Goal: Task Accomplishment & Management: Manage account settings

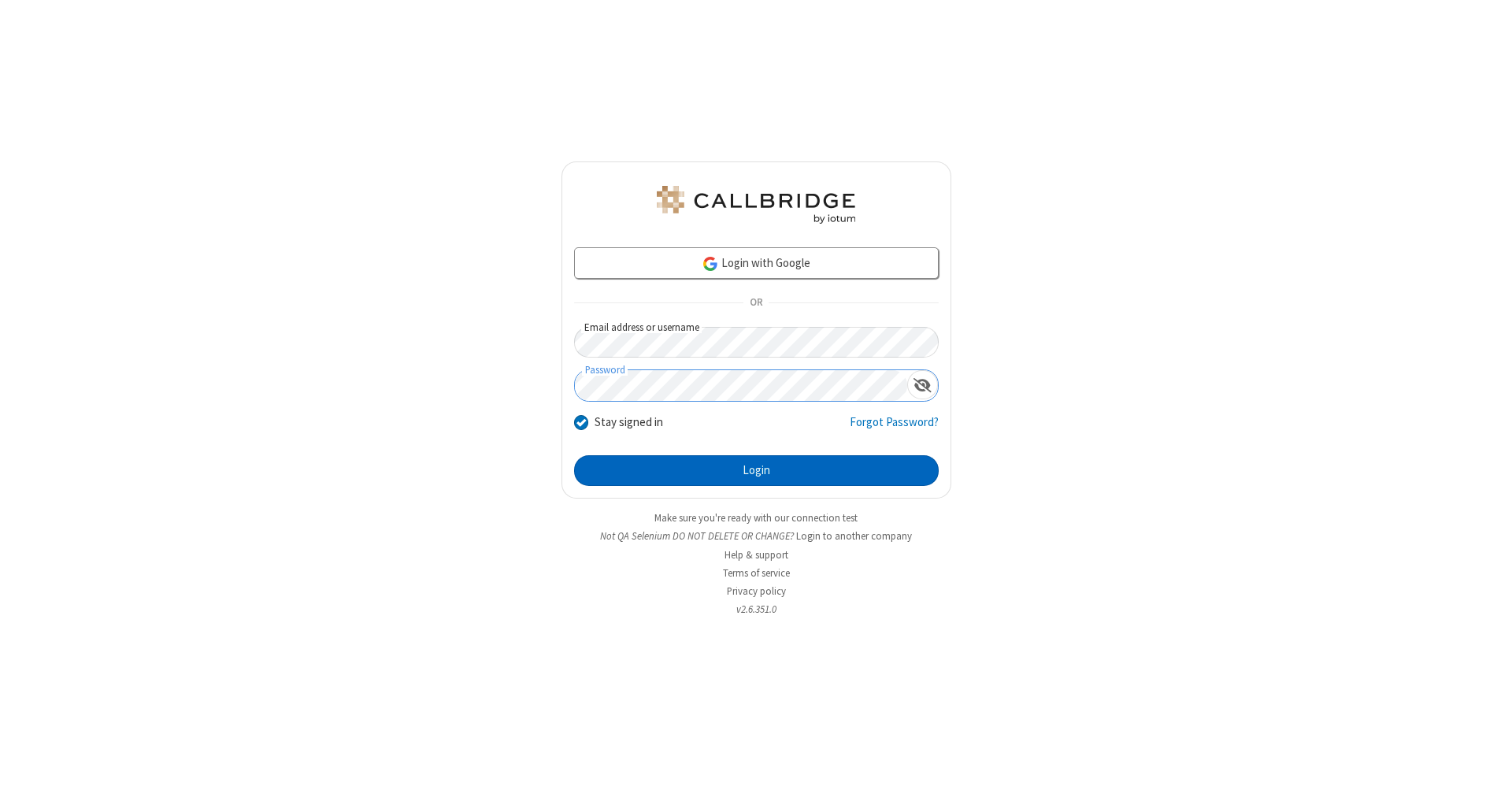
click at [756, 471] on button "Login" at bounding box center [756, 470] width 365 height 31
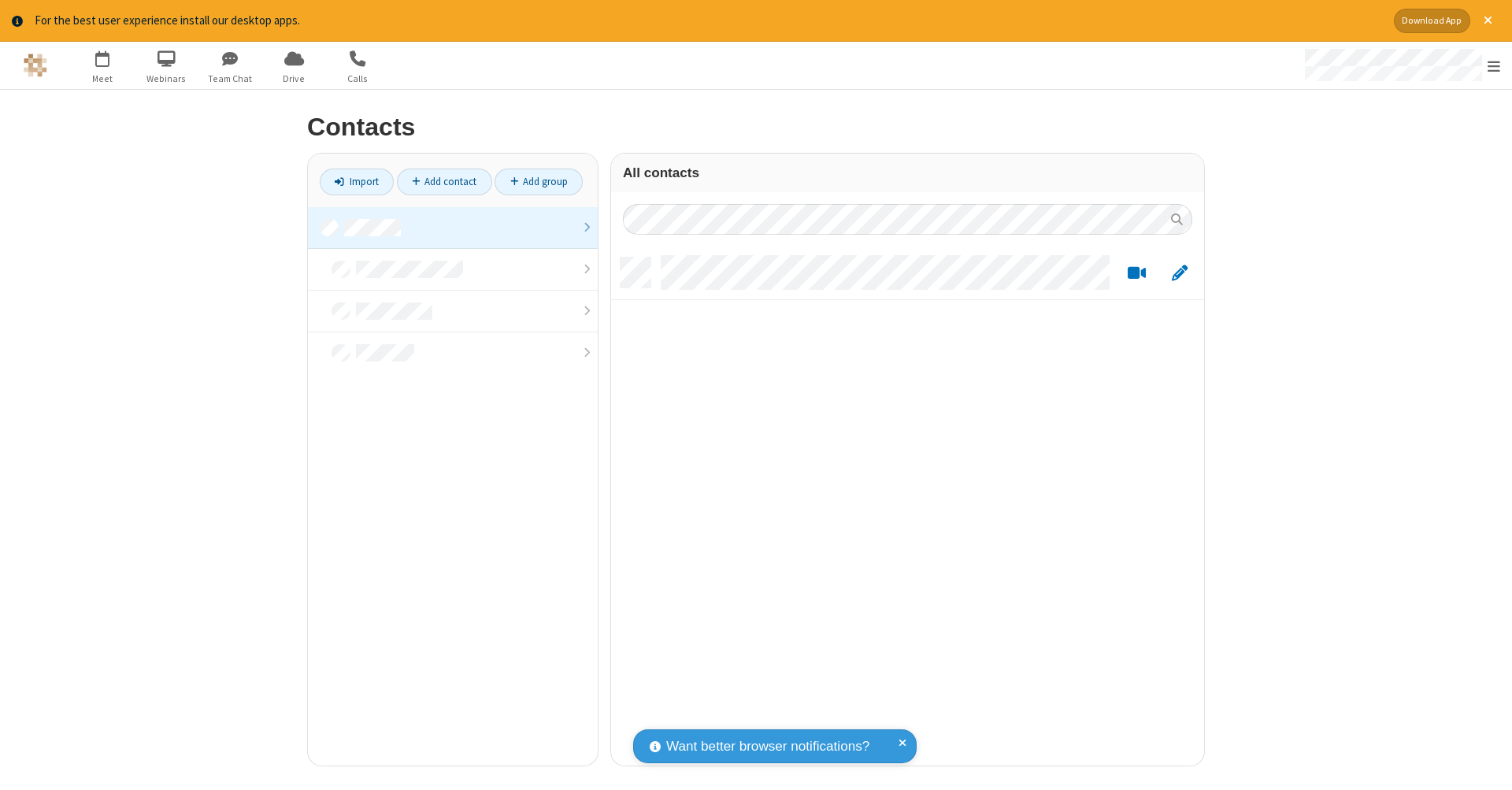
click at [453, 227] on link at bounding box center [453, 228] width 290 height 42
click at [444, 181] on link "Add contact" at bounding box center [444, 181] width 95 height 26
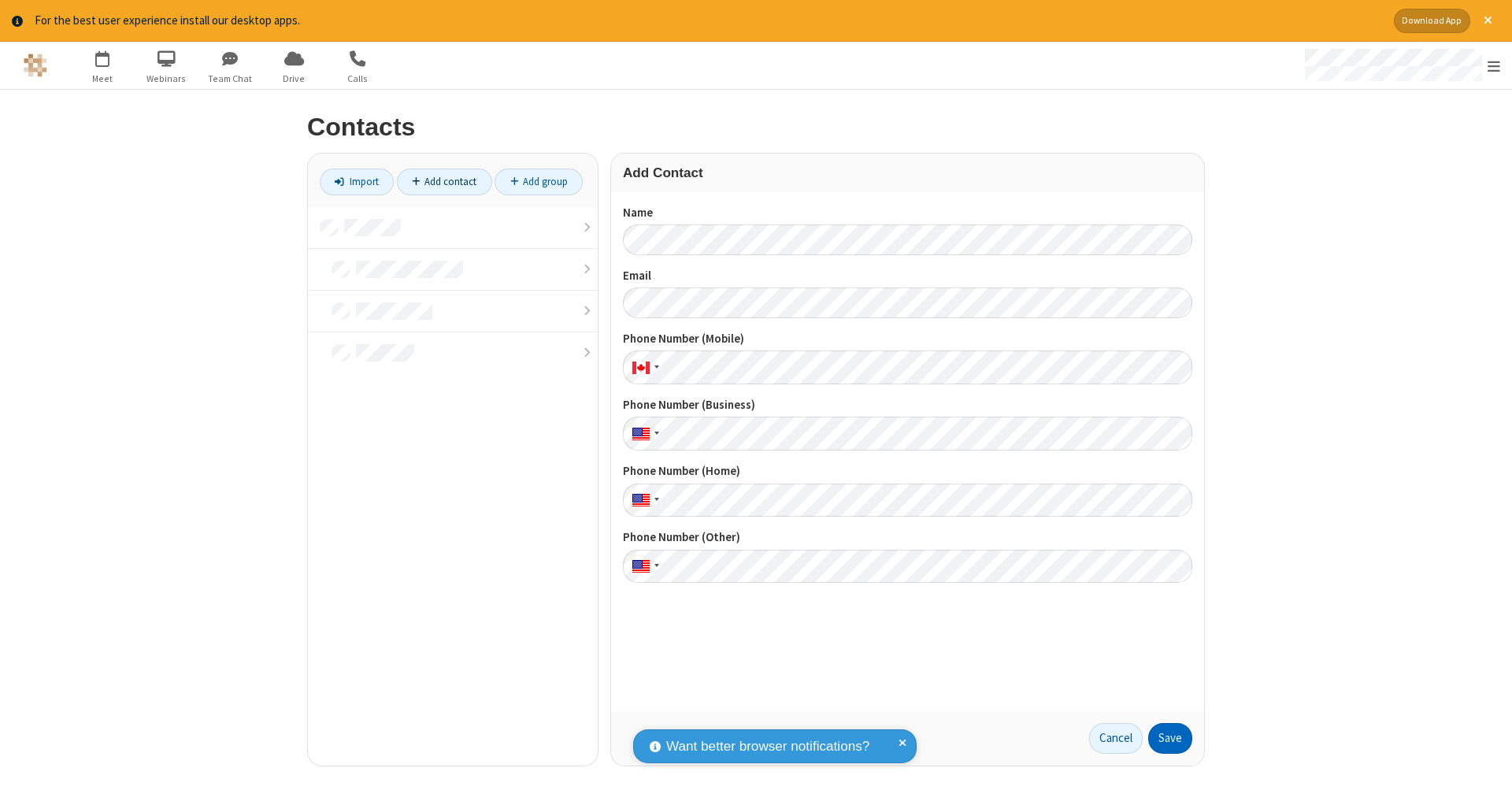
click at [1170, 738] on button "Save" at bounding box center [1170, 738] width 44 height 31
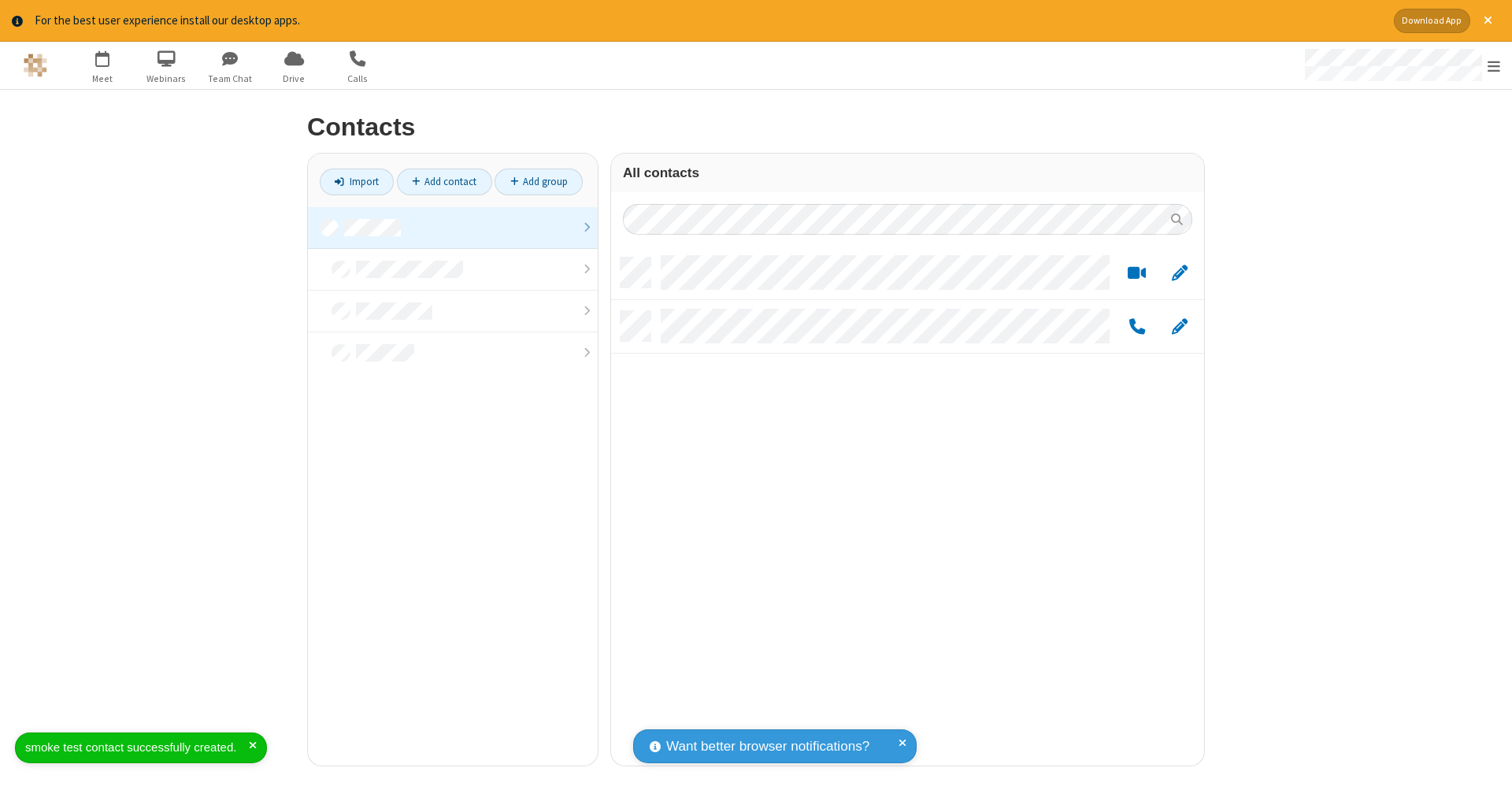
scroll to position [508, 581]
